Goal: Complete application form

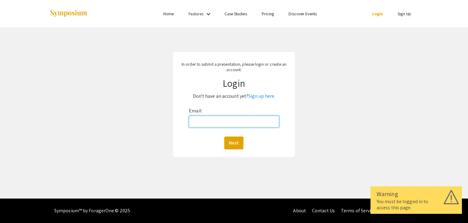
click at [238, 123] on input "Email:" at bounding box center [234, 122] width 90 height 12
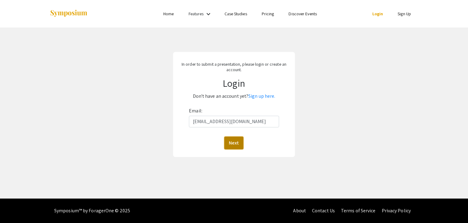
click at [237, 141] on button "Next" at bounding box center [233, 142] width 19 height 13
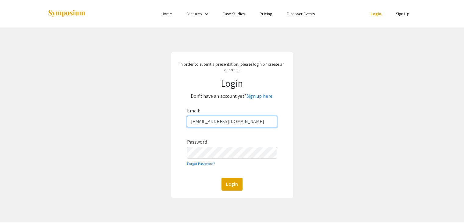
type input "[EMAIL_ADDRESS][DOMAIN_NAME]"
click at [237, 183] on button "Login" at bounding box center [231, 183] width 21 height 13
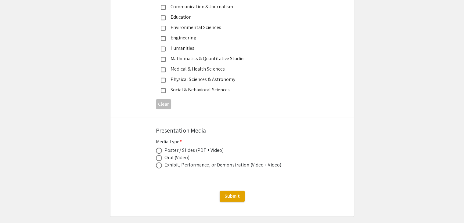
scroll to position [846, 0]
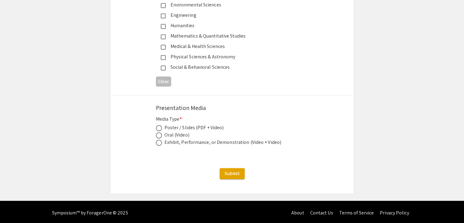
click at [161, 125] on span at bounding box center [159, 128] width 6 height 6
click at [161, 125] on input "radio" at bounding box center [159, 128] width 6 height 6
radio input "true"
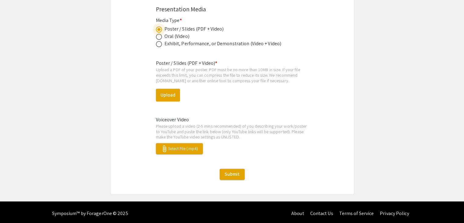
scroll to position [822, 0]
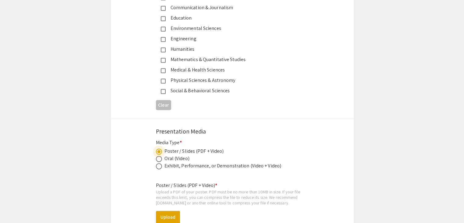
click at [161, 156] on span at bounding box center [159, 158] width 6 height 6
click at [161, 156] on input "radio" at bounding box center [159, 158] width 6 height 6
radio input "true"
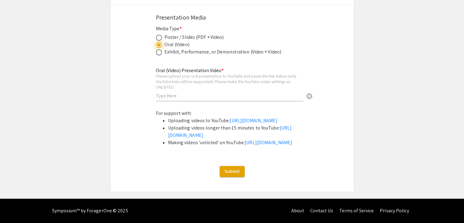
scroll to position [909, 0]
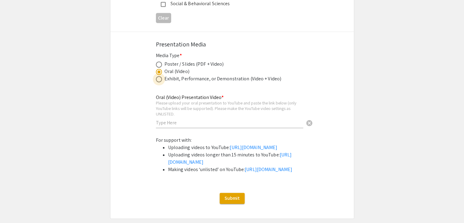
click at [161, 76] on span at bounding box center [159, 79] width 6 height 6
click at [161, 76] on input "radio" at bounding box center [159, 79] width 6 height 6
radio input "true"
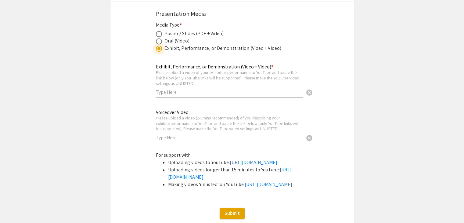
scroll to position [879, 0]
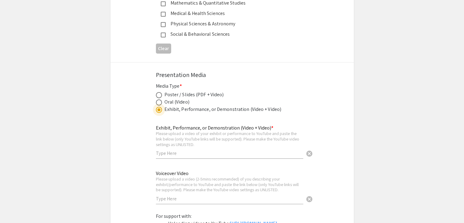
click at [159, 92] on span at bounding box center [159, 95] width 6 height 6
click at [159, 92] on input "radio" at bounding box center [159, 95] width 6 height 6
radio input "true"
